Goal: Check status

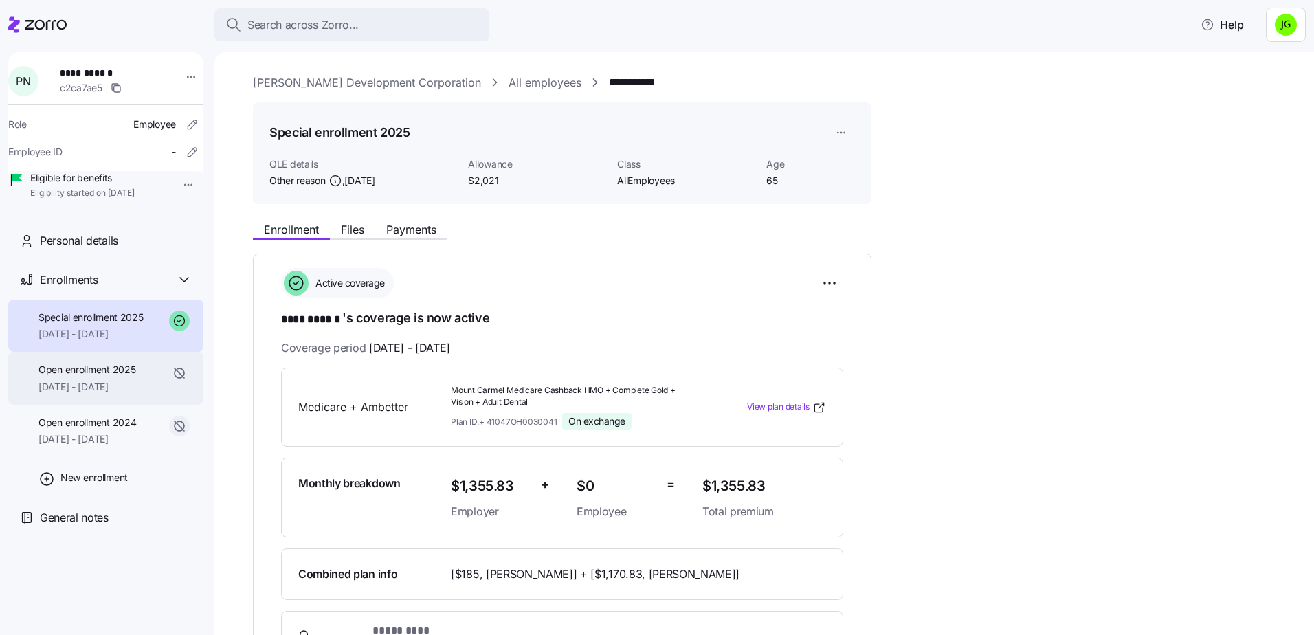
click at [83, 377] on span "Open enrollment 2025" at bounding box center [86, 370] width 97 height 14
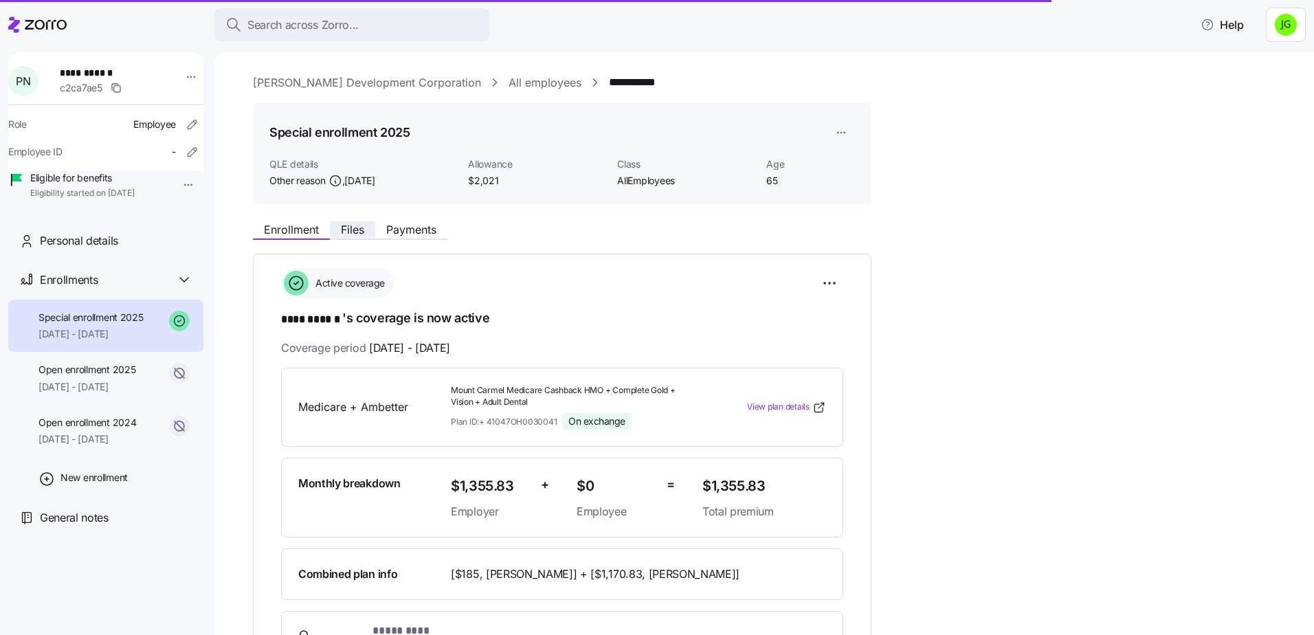
click at [348, 227] on span "Files" at bounding box center [352, 229] width 23 height 11
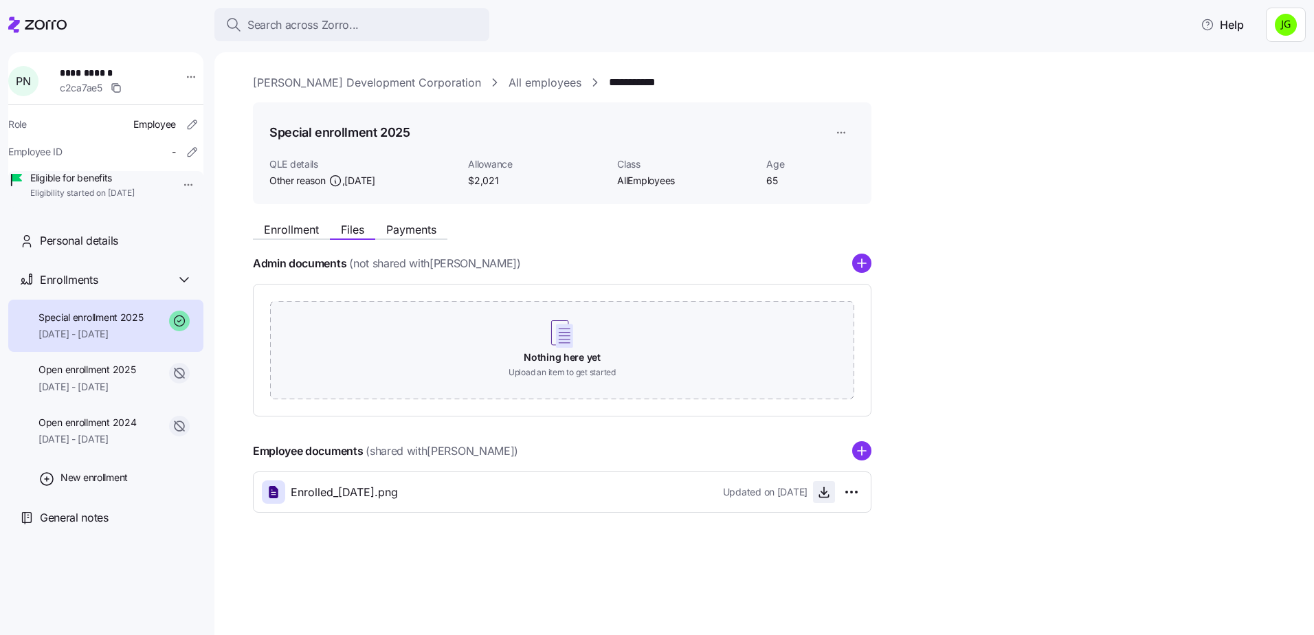
click at [818, 493] on icon "button" at bounding box center [824, 492] width 14 height 14
click at [418, 230] on span "Payments" at bounding box center [411, 229] width 50 height 11
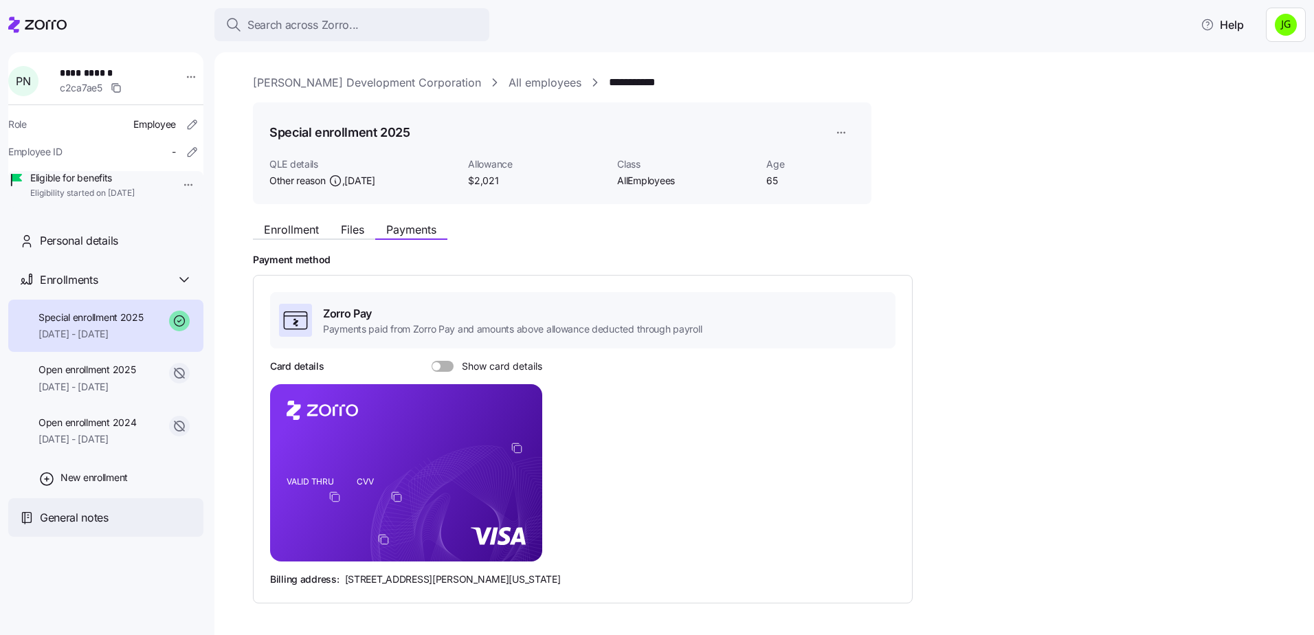
click at [80, 526] on span "General notes" at bounding box center [74, 517] width 69 height 17
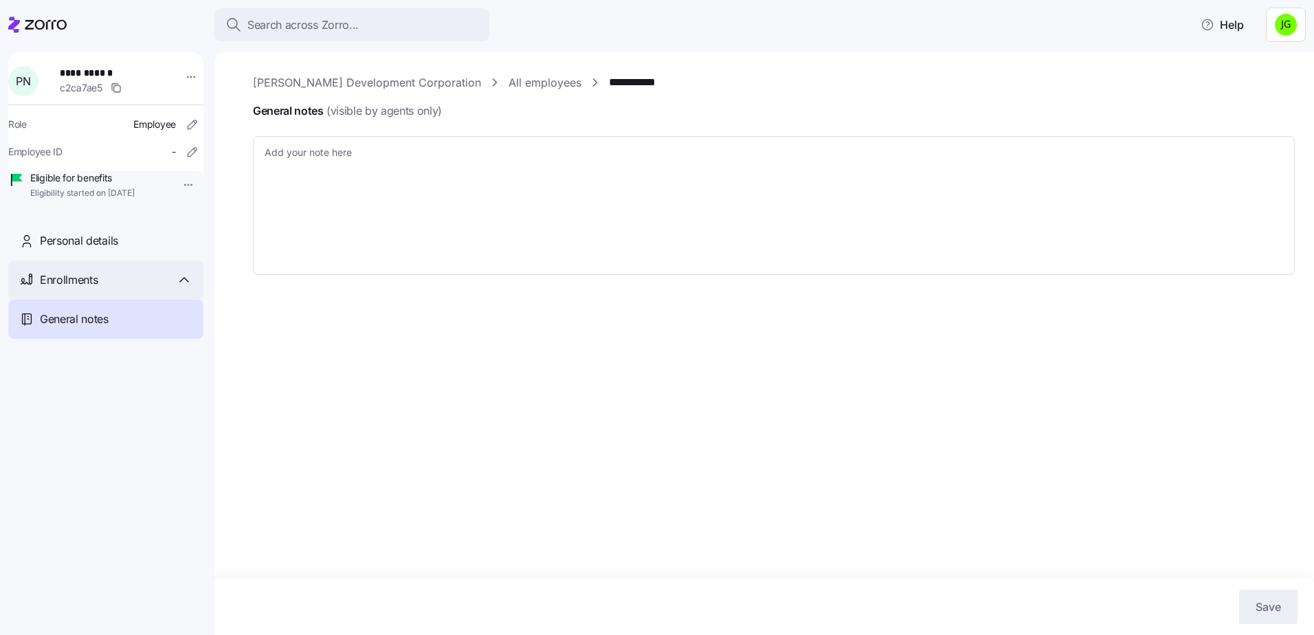
click at [93, 289] on span "Enrollments" at bounding box center [69, 279] width 58 height 17
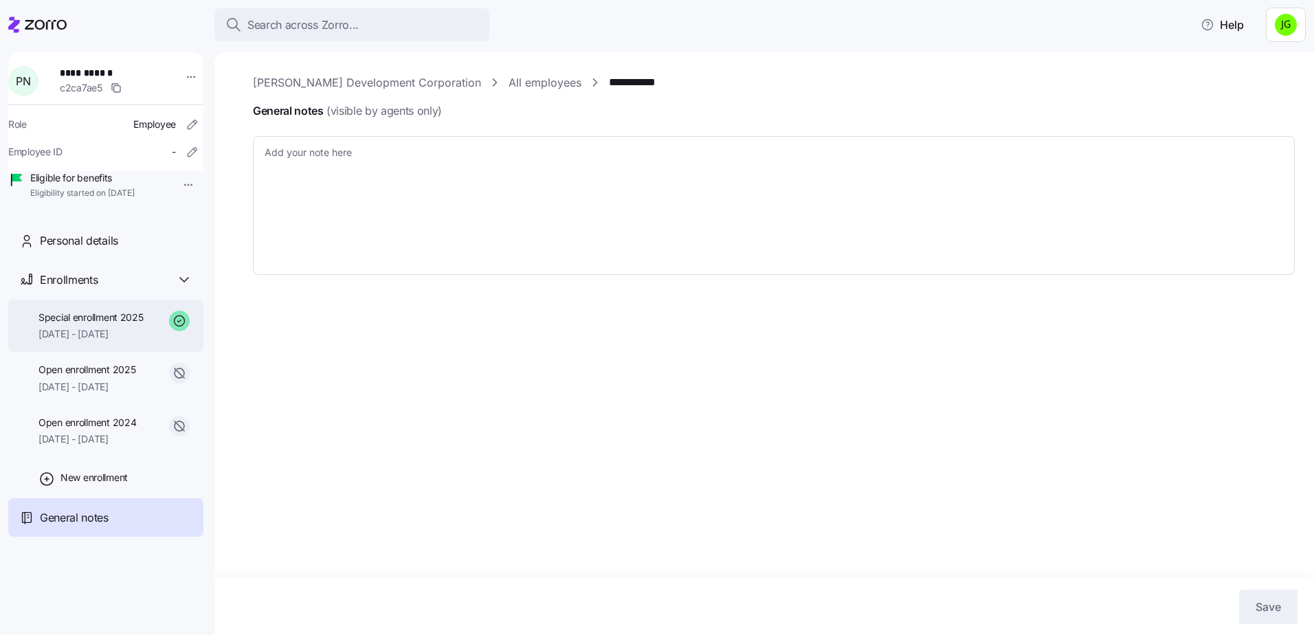
click at [78, 342] on div "Special enrollment 2025 [DATE] - [DATE]" at bounding box center [90, 326] width 105 height 31
type textarea "x"
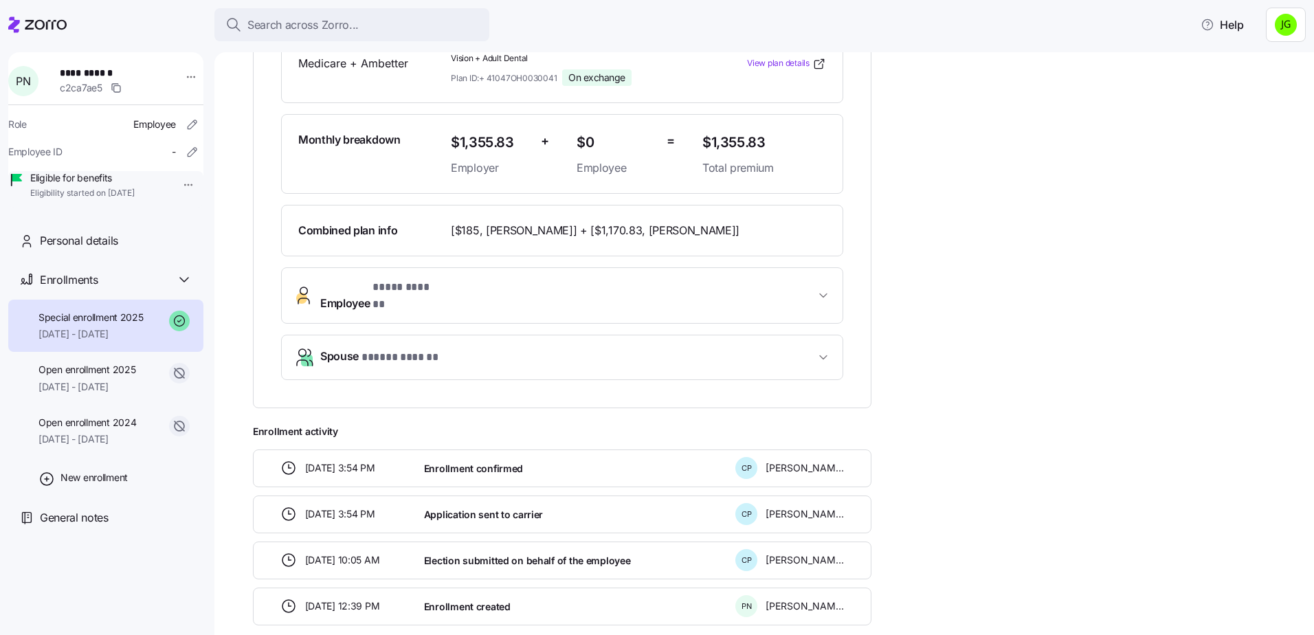
scroll to position [403, 0]
